Goal: Information Seeking & Learning: Find specific fact

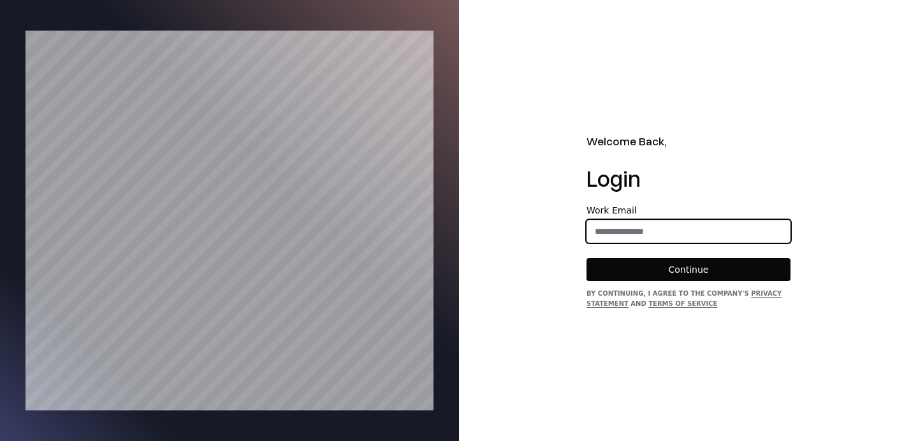
click at [666, 221] on input "email" at bounding box center [688, 231] width 203 height 23
type input "**********"
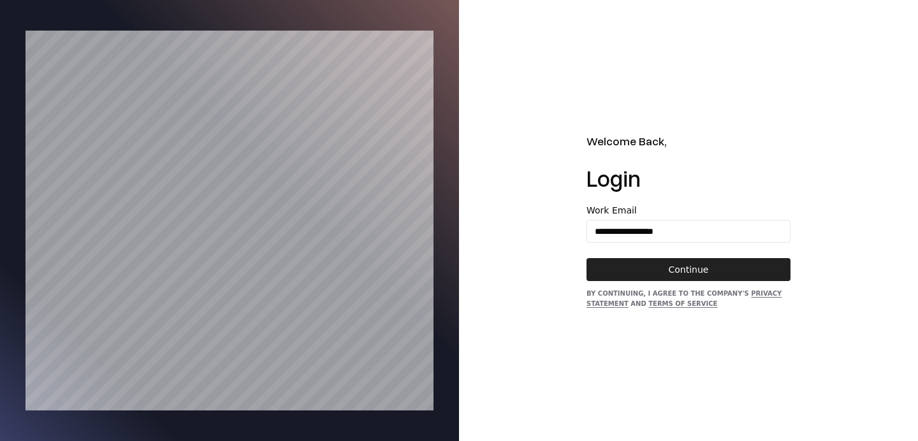
click at [646, 279] on button "Continue" at bounding box center [688, 269] width 204 height 23
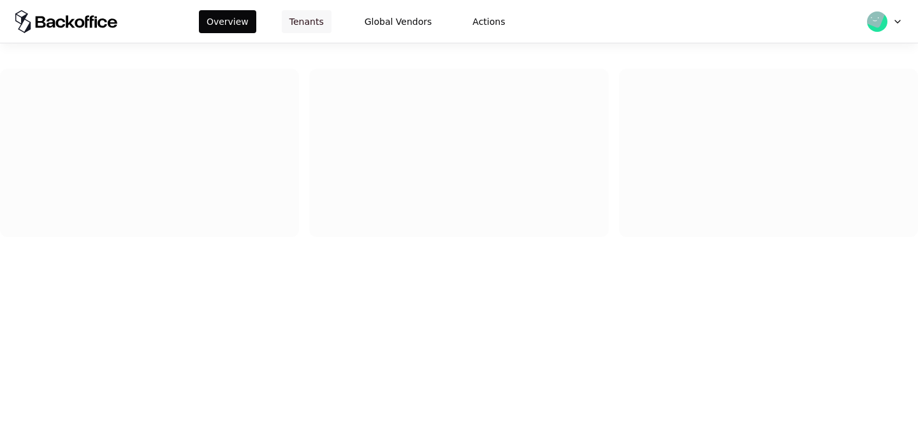
click at [304, 18] on button "Tenants" at bounding box center [307, 21] width 50 height 23
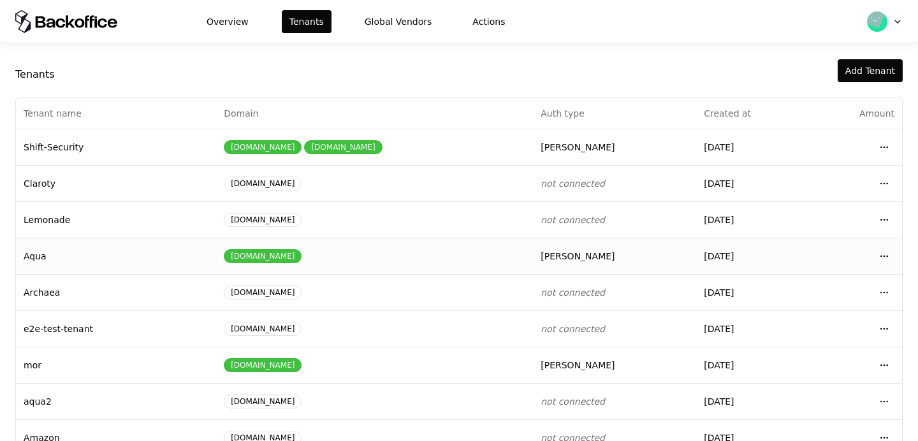
scroll to position [20, 0]
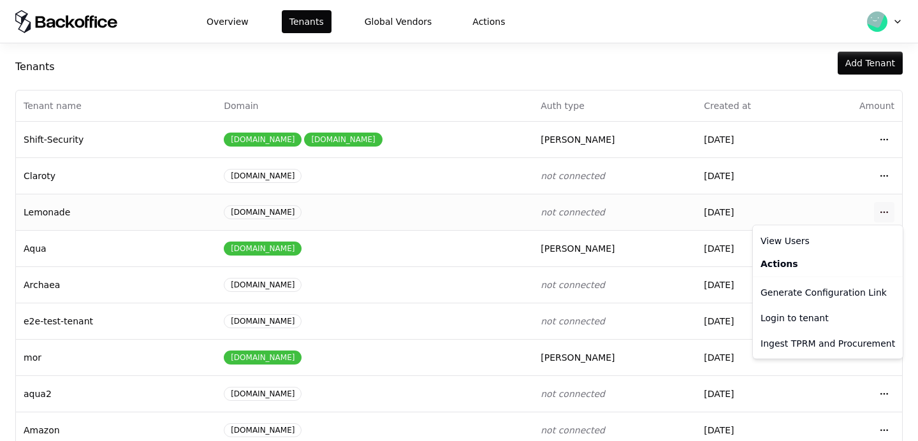
click at [879, 208] on html "Overview Tenants Global Vendors Actions Tenants Add Tenant Tenant name Domain A…" at bounding box center [459, 220] width 918 height 441
click at [813, 316] on div "Login to tenant" at bounding box center [827, 317] width 145 height 25
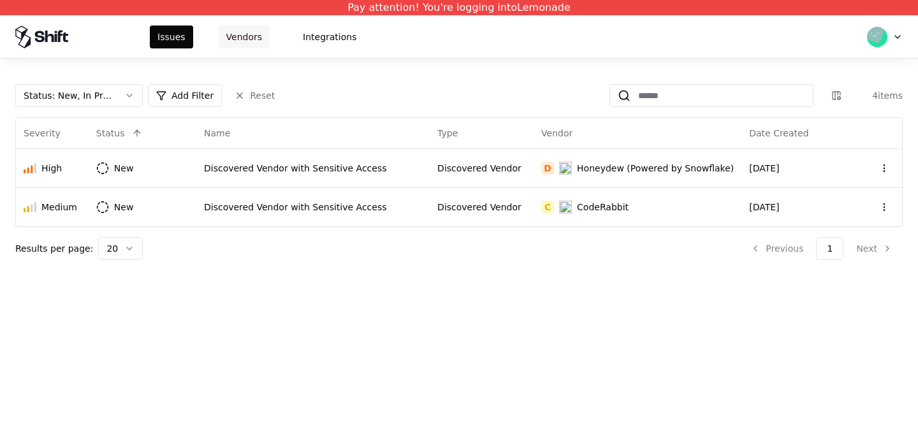
click at [245, 38] on button "Vendors" at bounding box center [244, 36] width 51 height 23
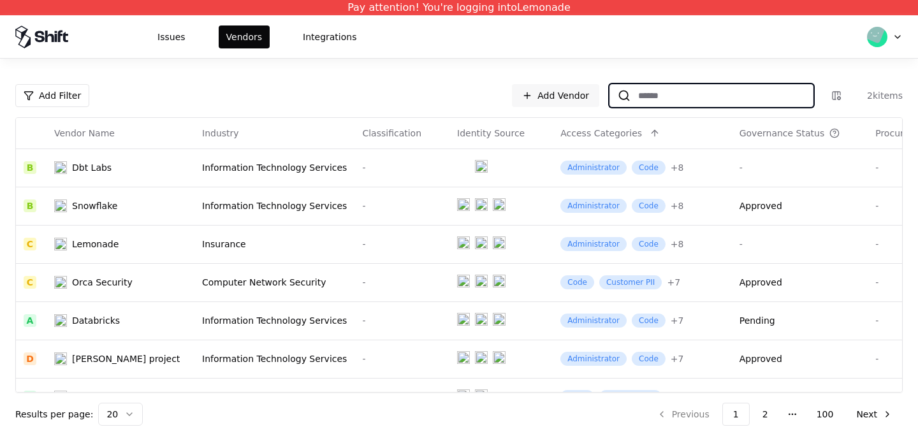
click at [697, 94] on input at bounding box center [721, 95] width 182 height 23
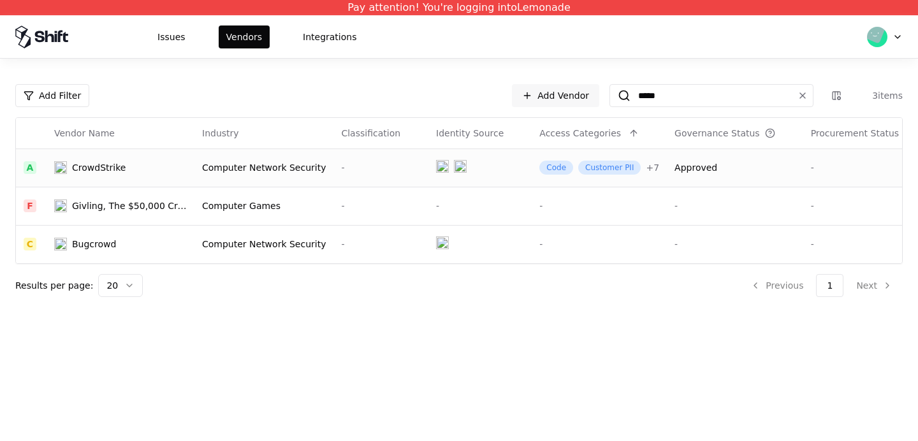
click at [145, 157] on td "CrowdStrike" at bounding box center [121, 168] width 148 height 38
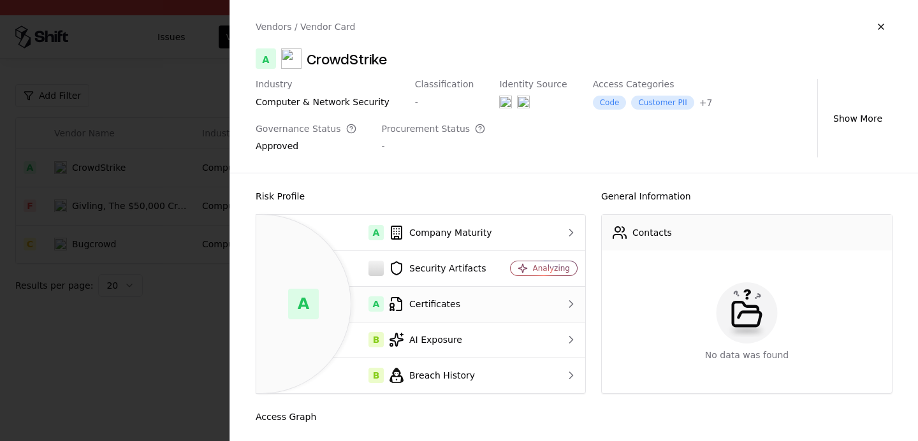
click at [457, 296] on div "A Certificates" at bounding box center [379, 303] width 226 height 15
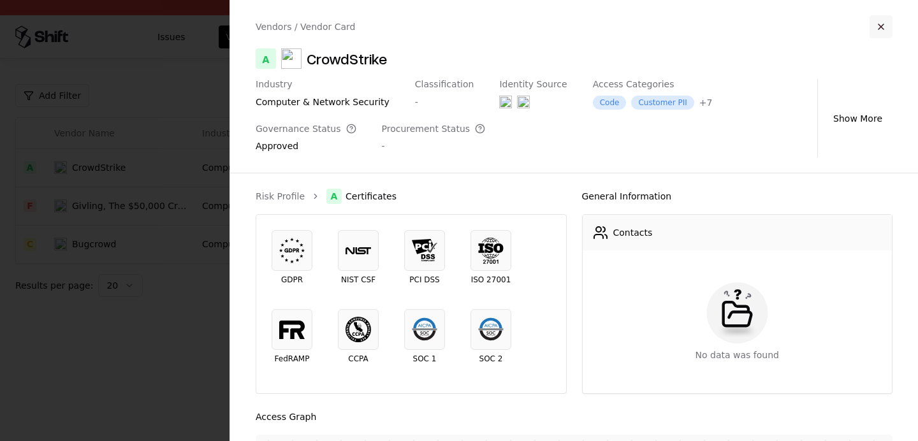
click at [882, 25] on button "button" at bounding box center [880, 26] width 23 height 23
click at [881, 33] on button "button" at bounding box center [880, 26] width 23 height 23
click at [192, 75] on div at bounding box center [459, 220] width 918 height 441
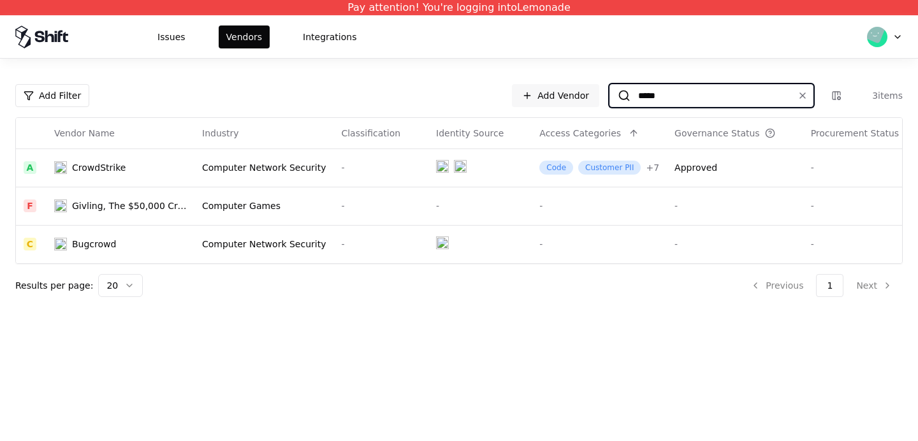
click at [748, 103] on input "*****" at bounding box center [708, 95] width 157 height 23
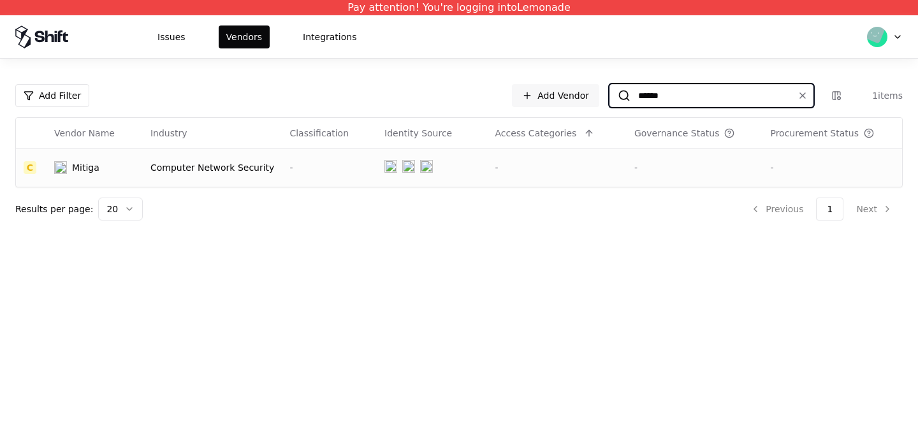
type input "******"
click at [294, 167] on div "-" at bounding box center [329, 167] width 80 height 13
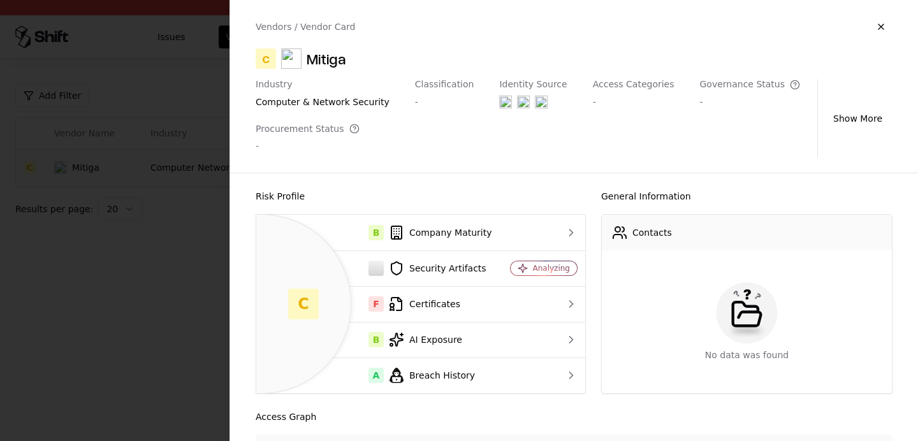
click at [193, 256] on div at bounding box center [459, 220] width 918 height 441
